Goal: Task Accomplishment & Management: Use online tool/utility

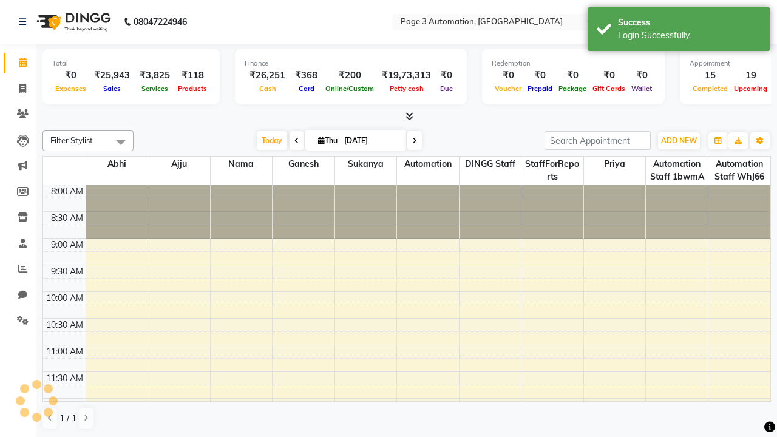
select select "en"
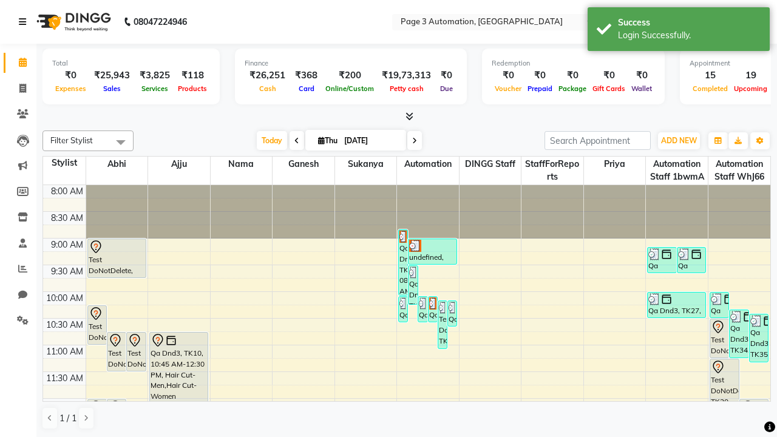
click at [25, 22] on icon at bounding box center [22, 22] width 7 height 9
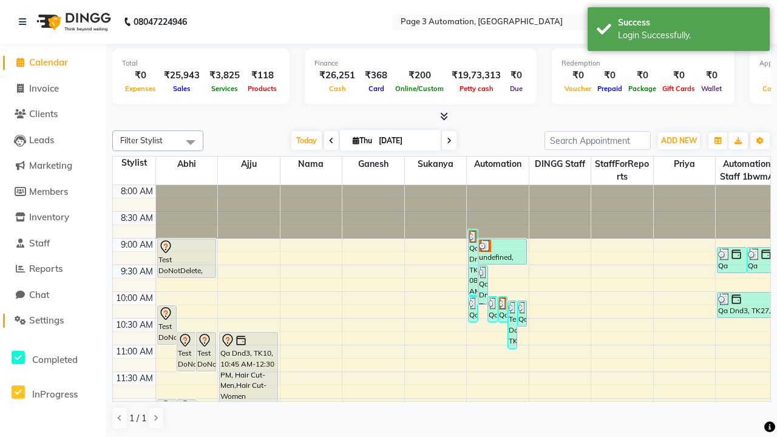
click at [53, 321] on span "Settings" at bounding box center [46, 321] width 35 height 12
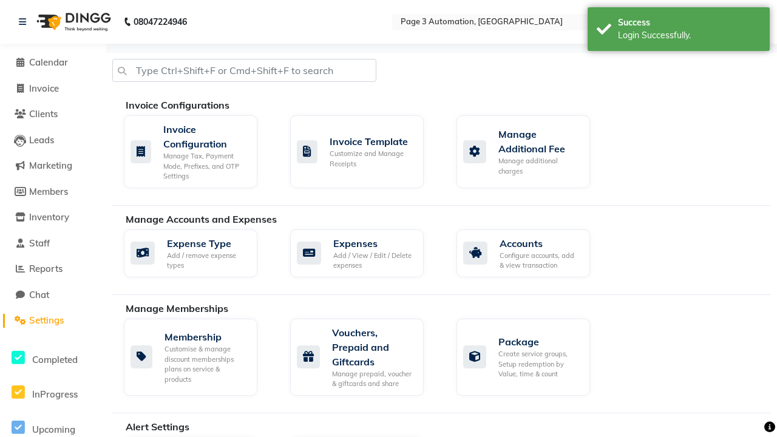
select select "2: 15"
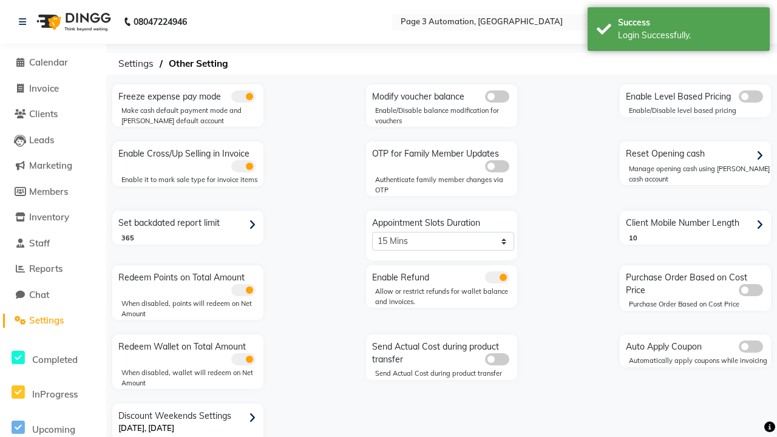
scroll to position [26, 0]
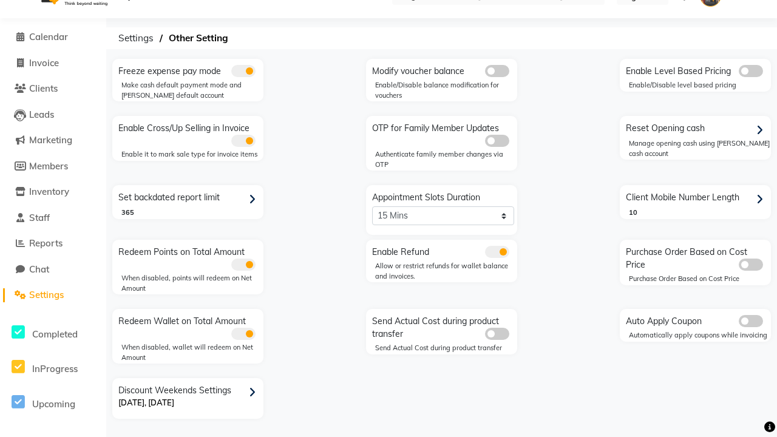
click at [497, 252] on span at bounding box center [497, 252] width 24 height 12
click at [485, 254] on input "checkbox" at bounding box center [485, 254] width 0 height 0
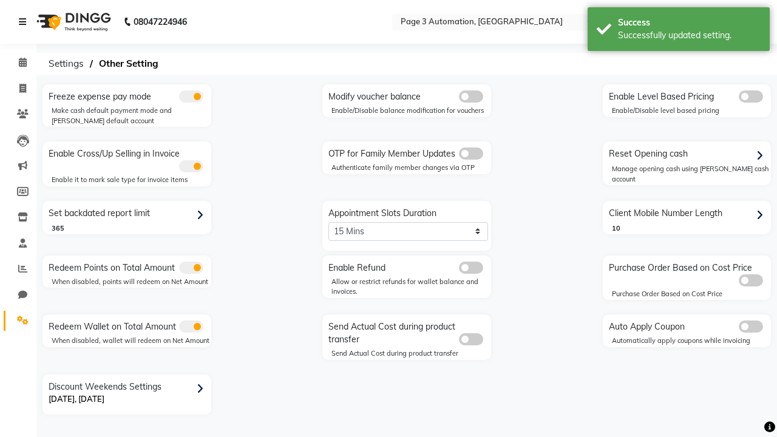
scroll to position [0, 0]
click at [18, 88] on span at bounding box center [22, 89] width 21 height 14
select select "service"
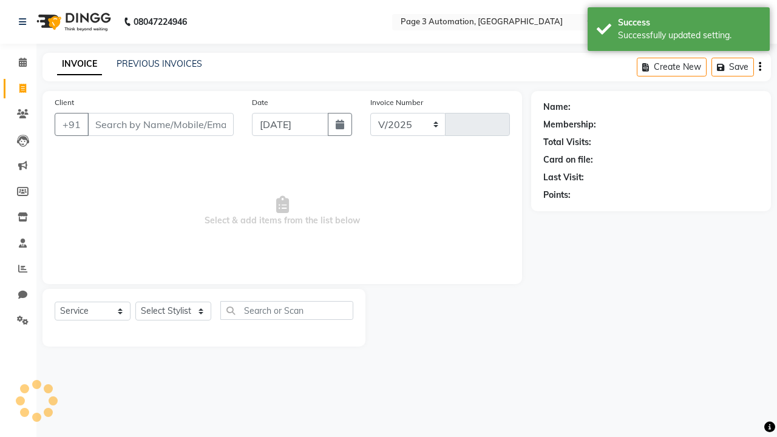
select select "2774"
type input "10102"
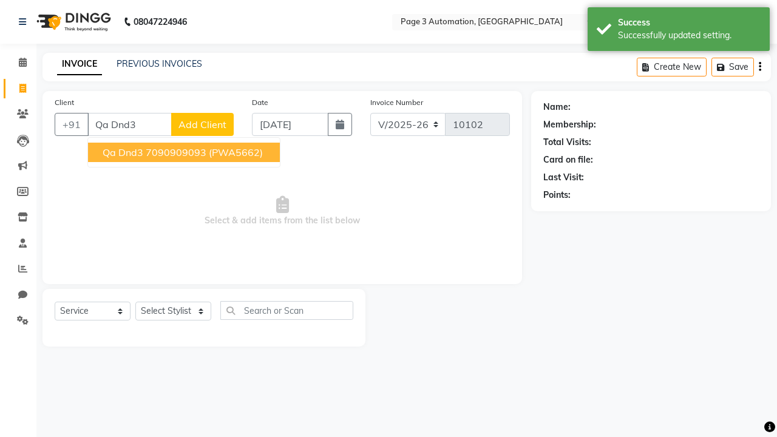
click at [185, 152] on ngb-highlight "7090909093" at bounding box center [176, 152] width 61 height 12
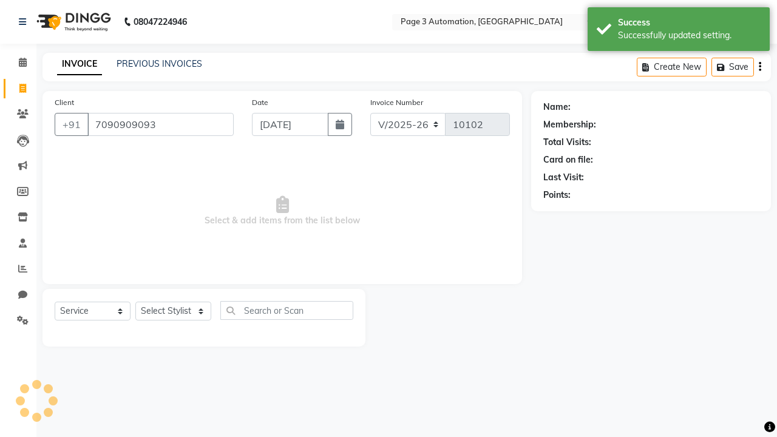
type input "7090909093"
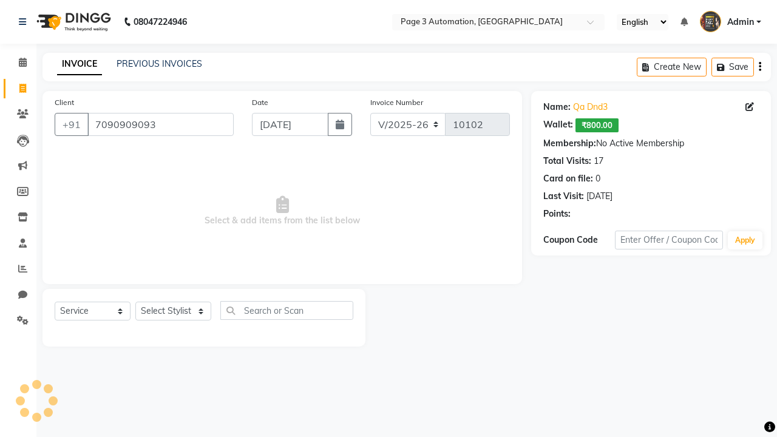
select select "93387"
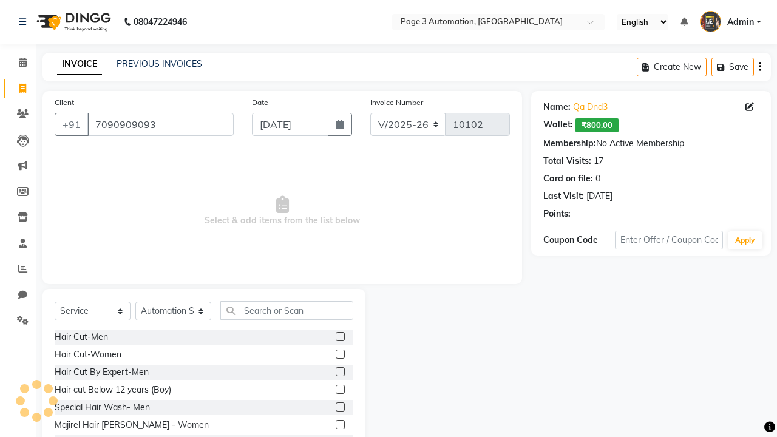
click at [339, 407] on label at bounding box center [340, 407] width 9 height 9
click at [339, 407] on input "checkbox" at bounding box center [340, 408] width 8 height 8
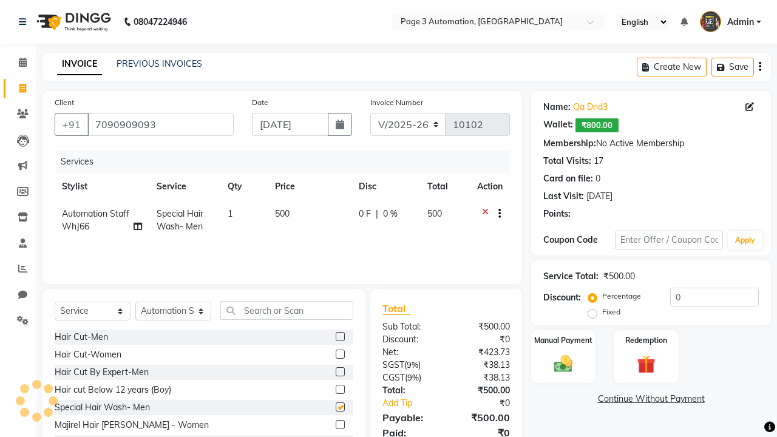
checkbox input "false"
click at [564, 340] on label "Manual Payment" at bounding box center [563, 340] width 61 height 12
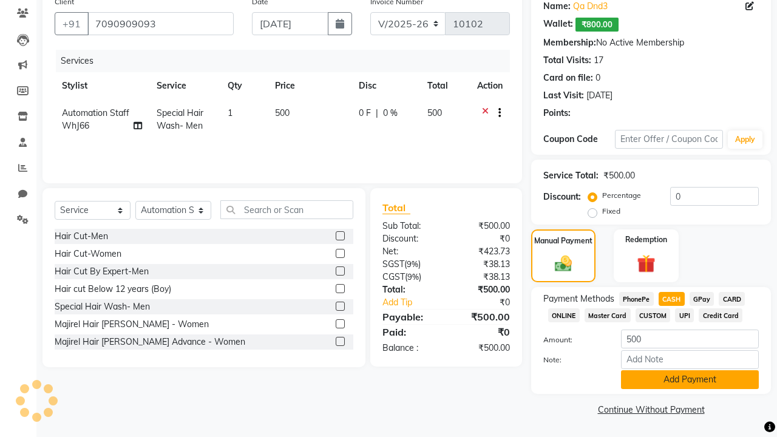
click at [690, 380] on button "Add Payment" at bounding box center [690, 379] width 138 height 19
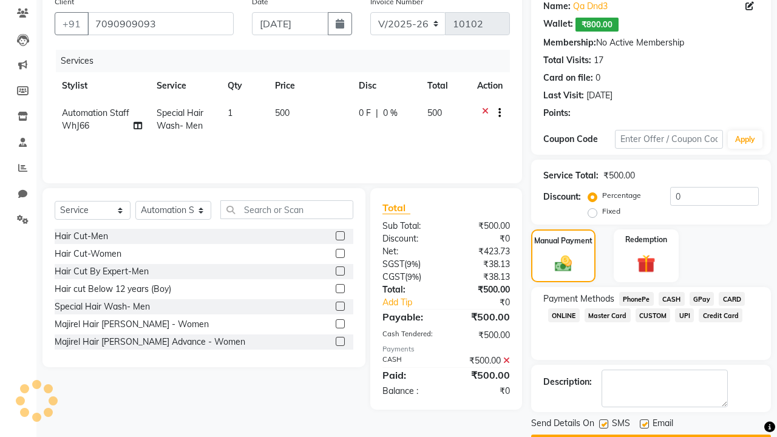
click at [604, 424] on label at bounding box center [603, 424] width 9 height 9
click at [604, 424] on input "checkbox" at bounding box center [603, 425] width 8 height 8
checkbox input "false"
click at [644, 424] on label at bounding box center [644, 424] width 9 height 9
click at [644, 424] on input "checkbox" at bounding box center [644, 425] width 8 height 8
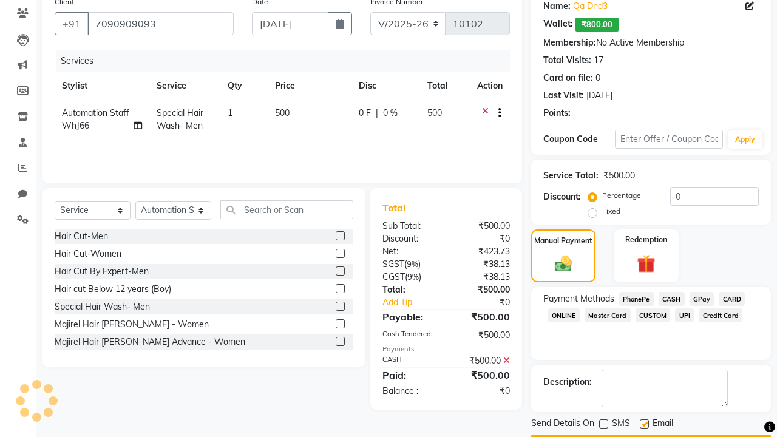
checkbox input "false"
click at [651, 435] on button "Checkout" at bounding box center [651, 444] width 240 height 19
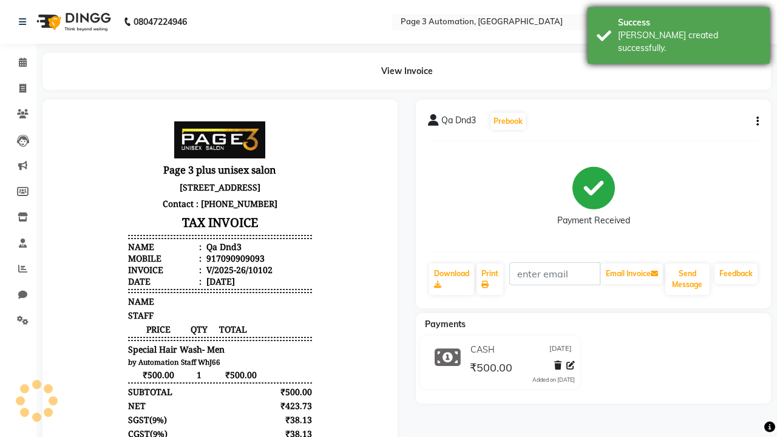
click at [679, 31] on div "[PERSON_NAME] created successfully." at bounding box center [689, 42] width 143 height 26
